Goal: Information Seeking & Learning: Learn about a topic

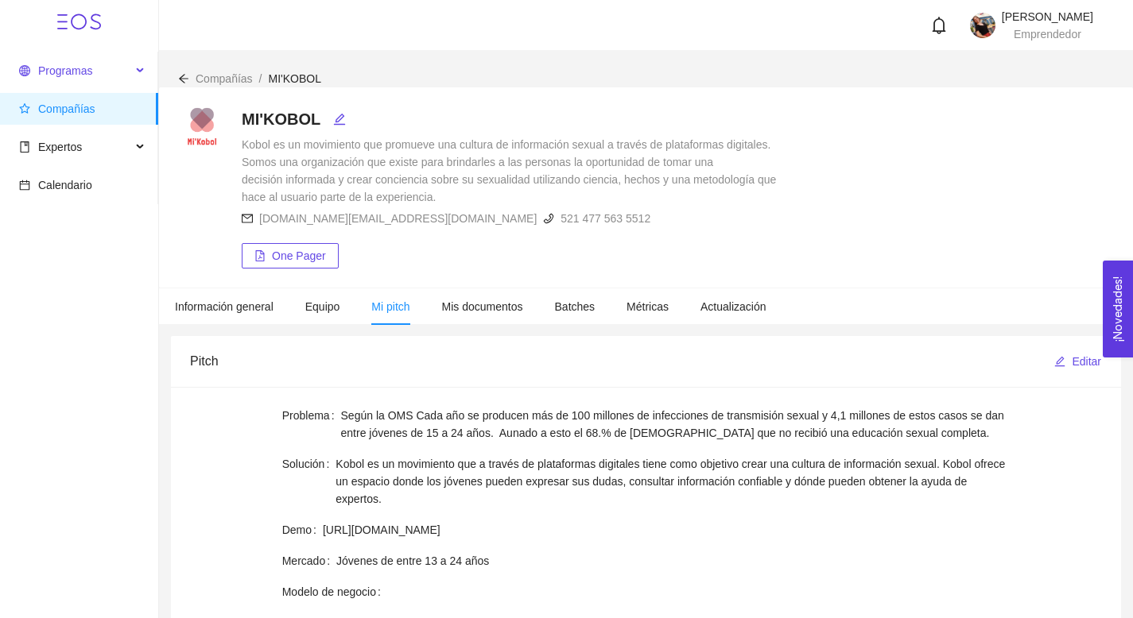
click at [128, 72] on span "Programas" at bounding box center [75, 71] width 112 height 32
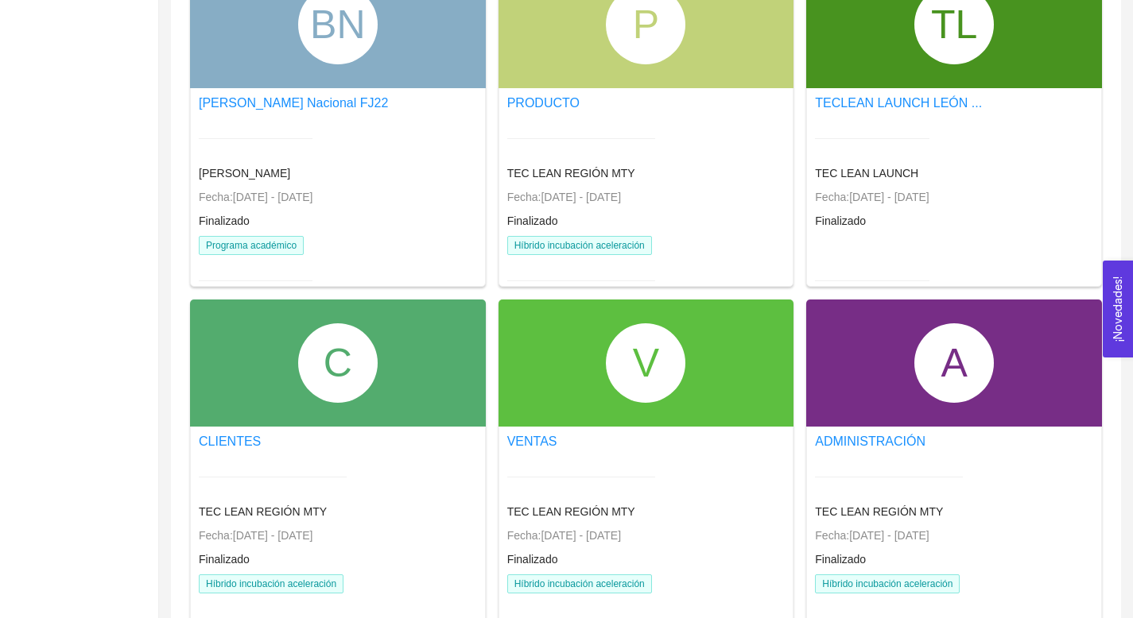
scroll to position [963, 0]
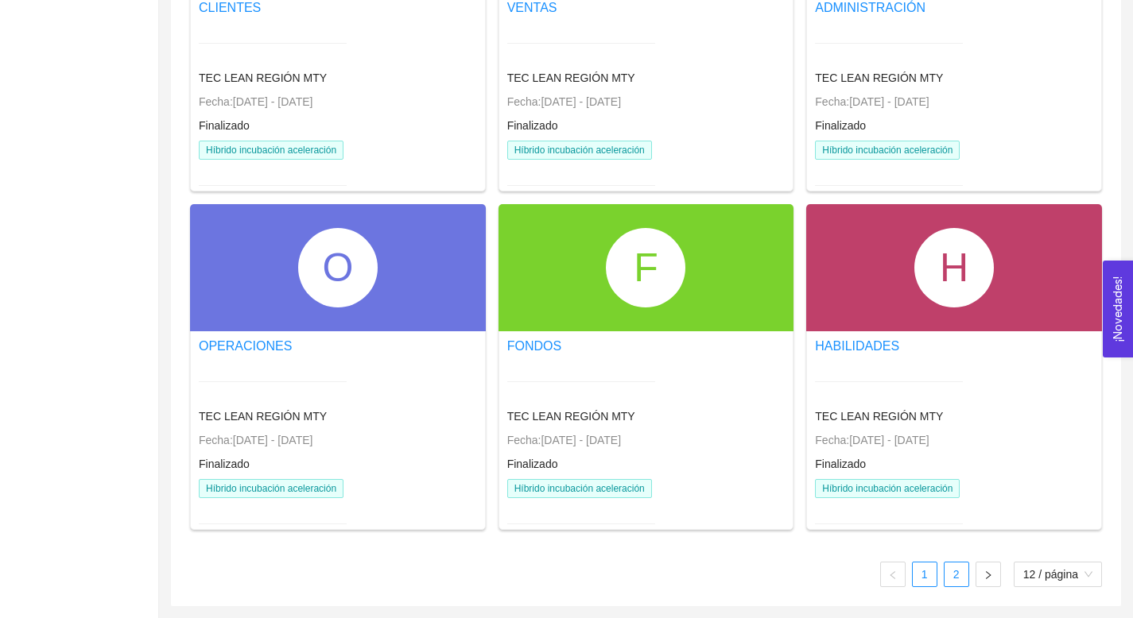
click at [797, 514] on link "2" at bounding box center [956, 575] width 24 height 24
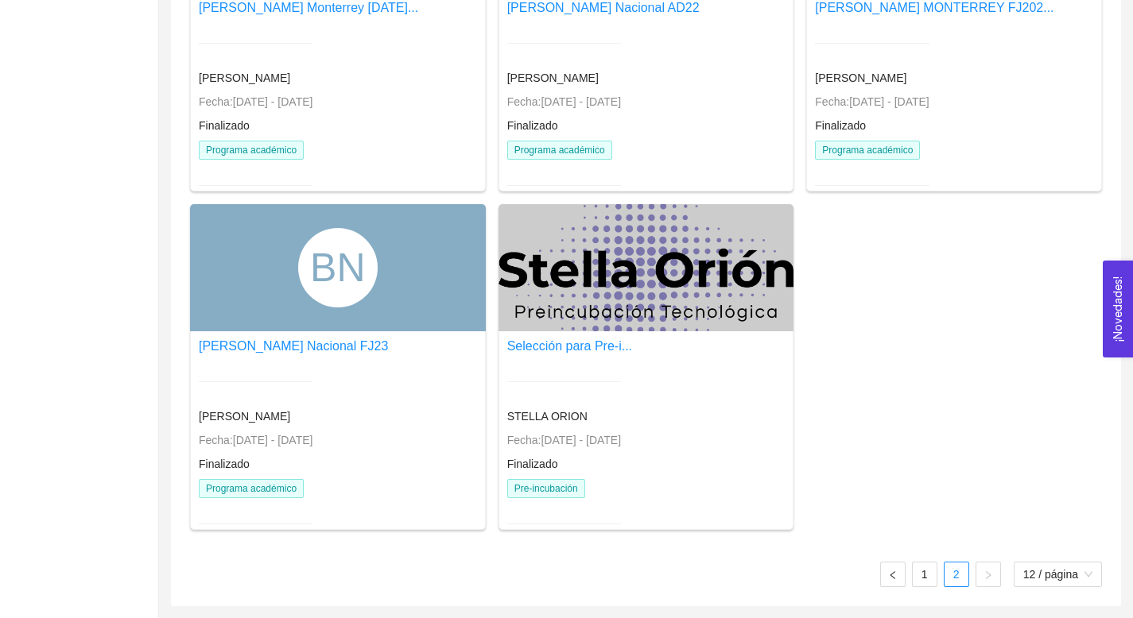
click at [555, 376] on div at bounding box center [564, 381] width 114 height 39
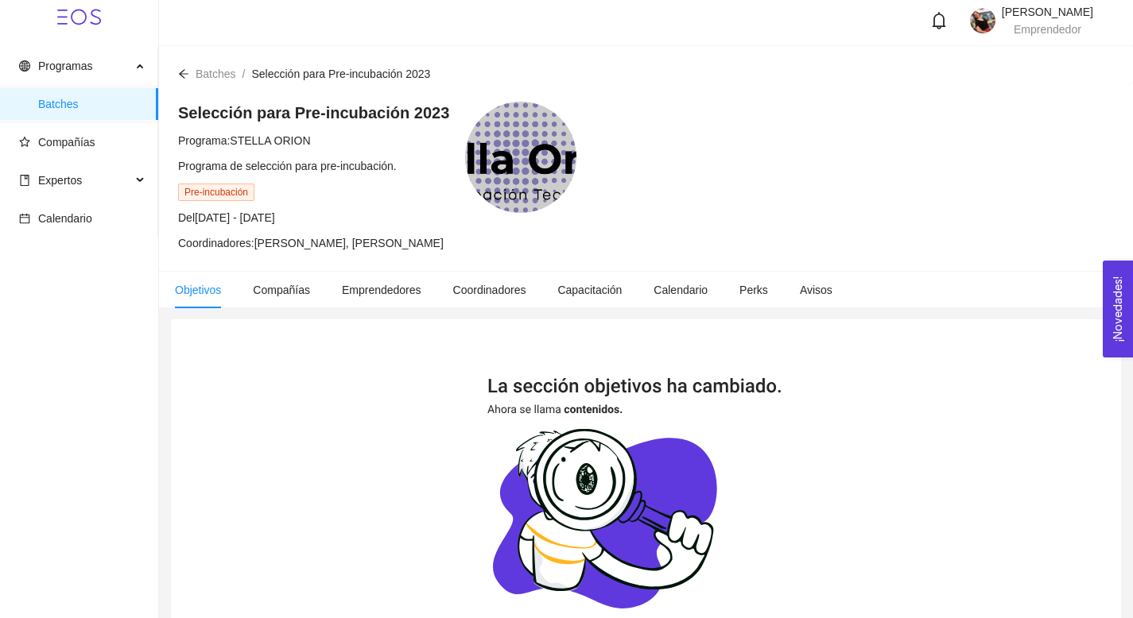
scroll to position [273, 0]
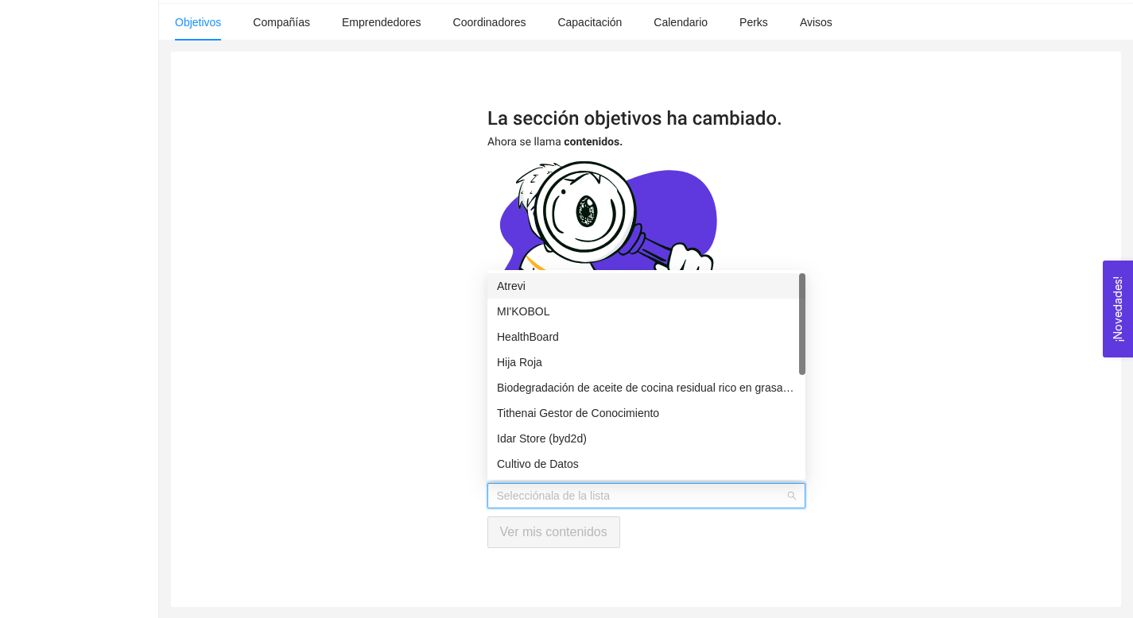
click at [579, 488] on input "search" at bounding box center [641, 496] width 288 height 24
click at [639, 303] on div "MI'KOBOL" at bounding box center [646, 311] width 299 height 17
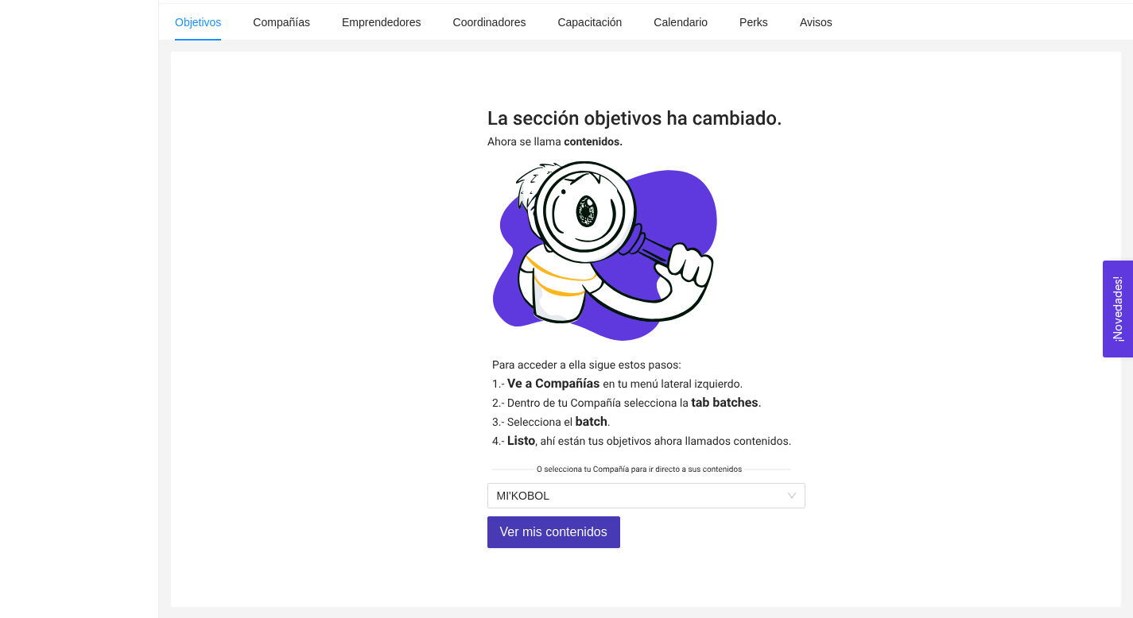
click at [565, 514] on span "Ver mis contenidos" at bounding box center [553, 532] width 107 height 20
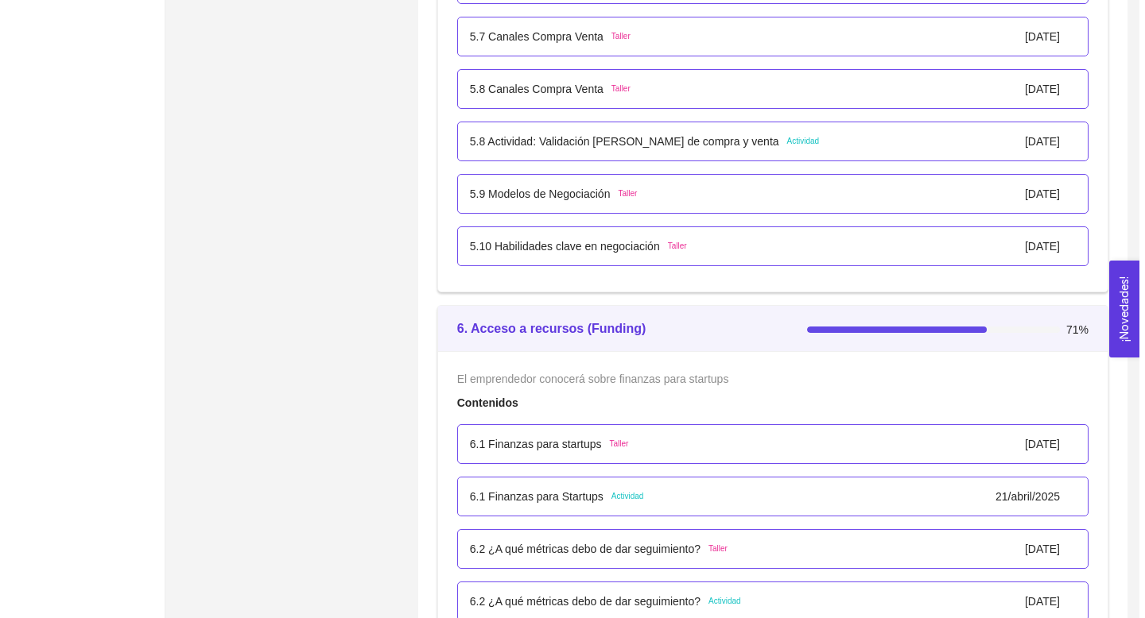
scroll to position [4351, 0]
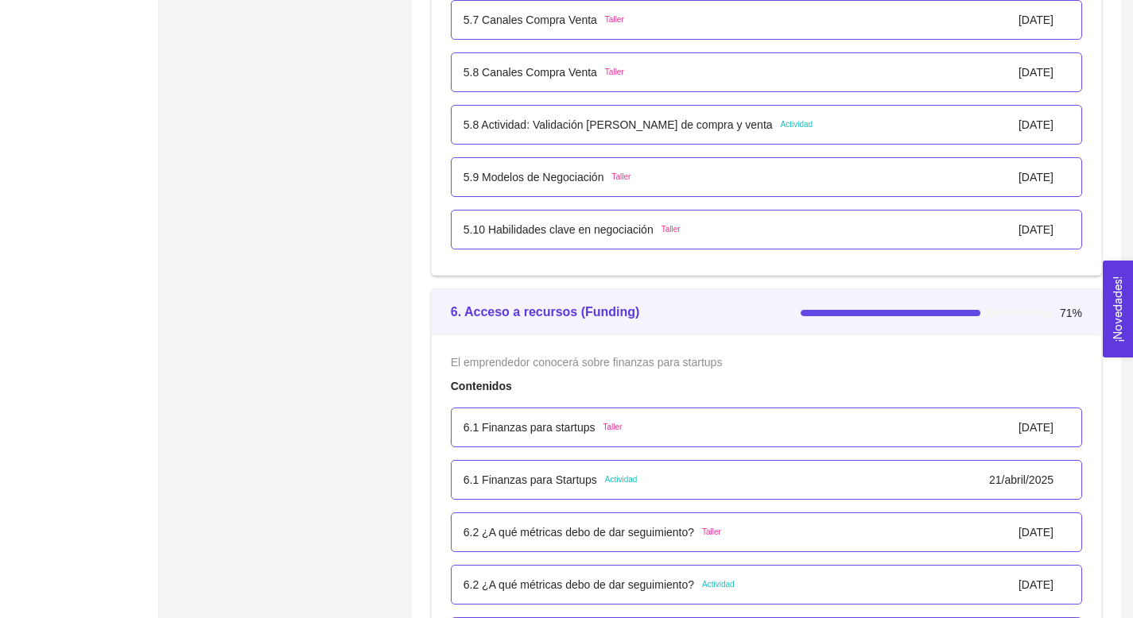
click at [490, 424] on p "6.1 Finanzas para startups" at bounding box center [529, 427] width 132 height 17
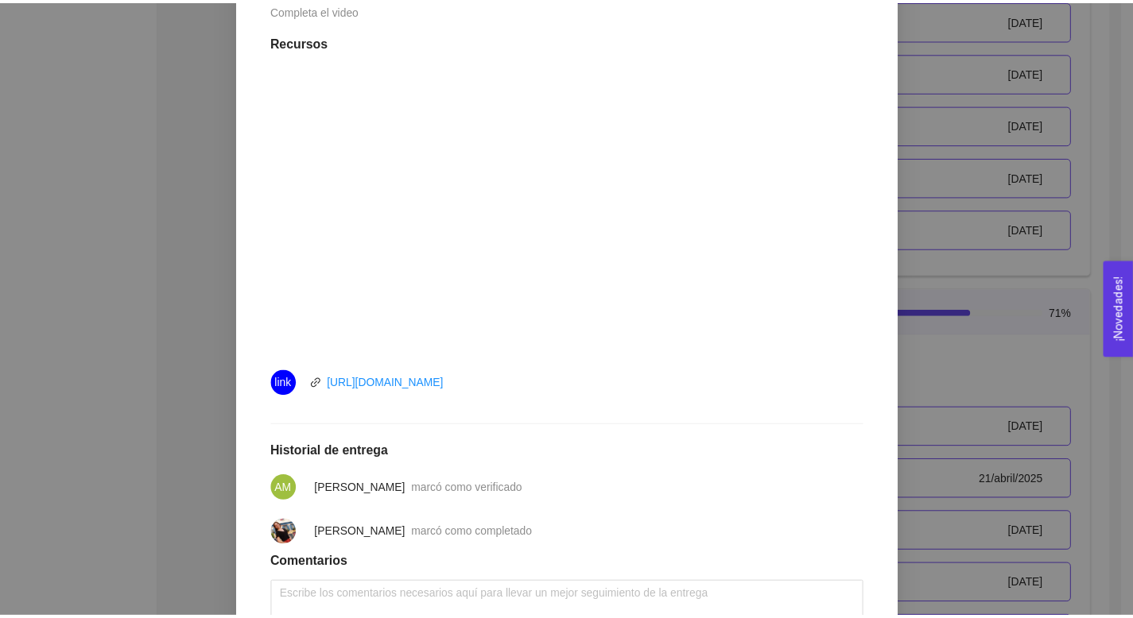
scroll to position [525, 0]
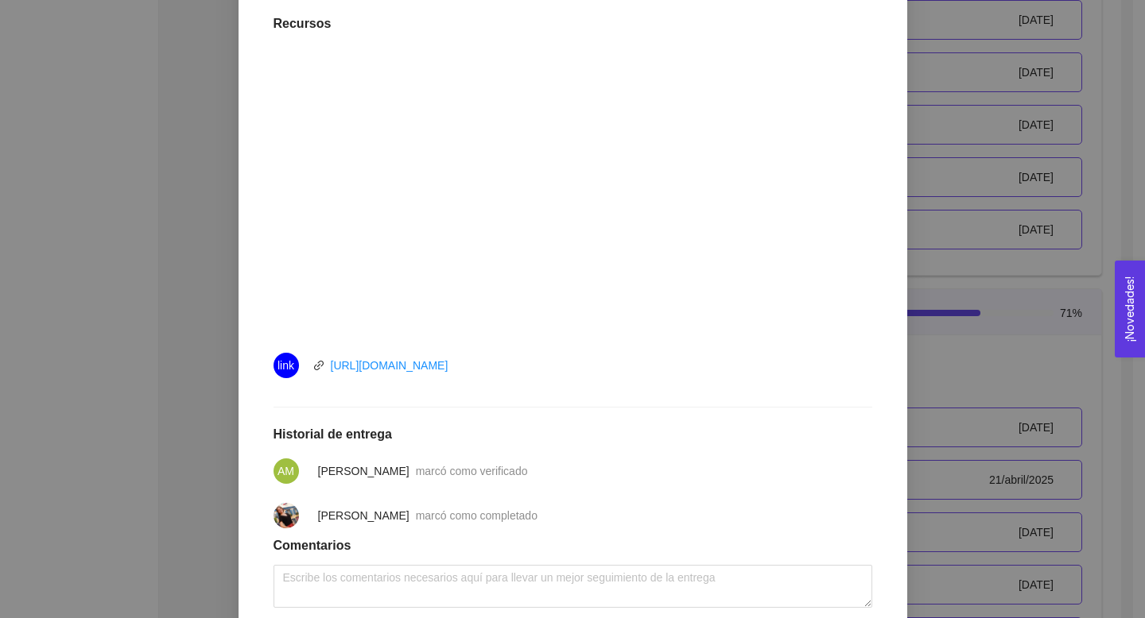
click at [797, 391] on div "6. Acceso a recursos (Funding) El emprendedor conocerá sobre finanzas para star…" at bounding box center [572, 309] width 1145 height 618
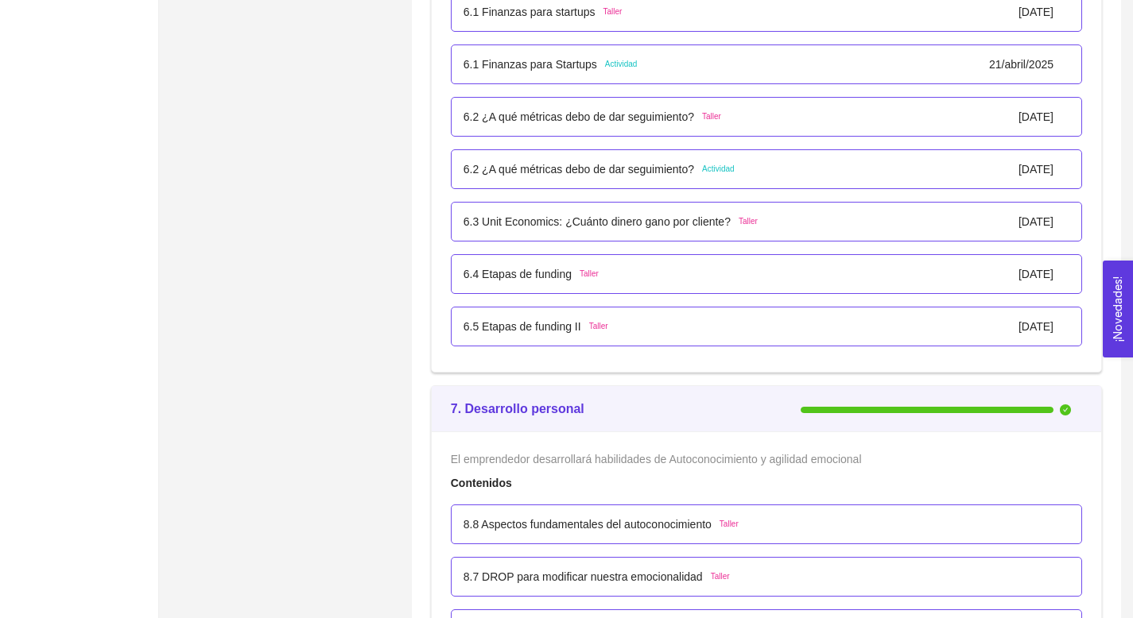
scroll to position [4766, 0]
